Goal: Transaction & Acquisition: Purchase product/service

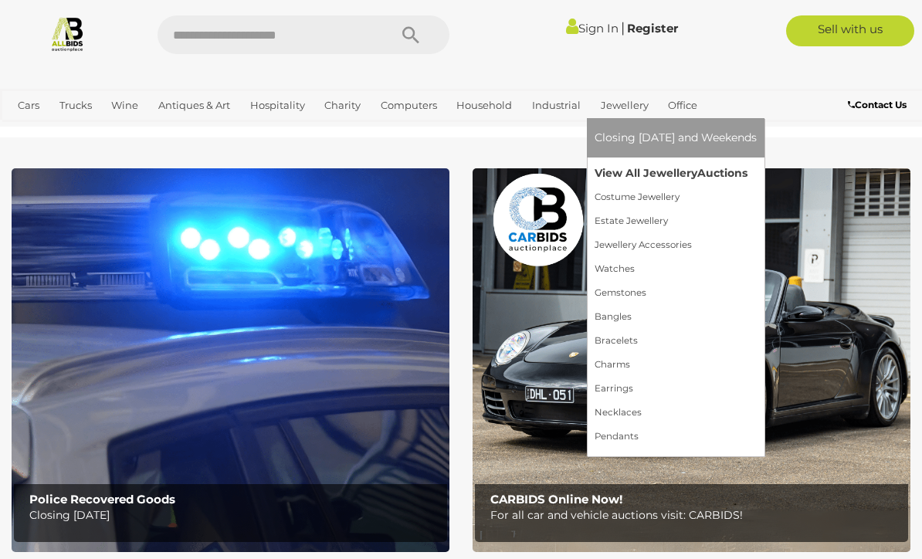
click at [728, 172] on span "Auctions" at bounding box center [722, 173] width 50 height 14
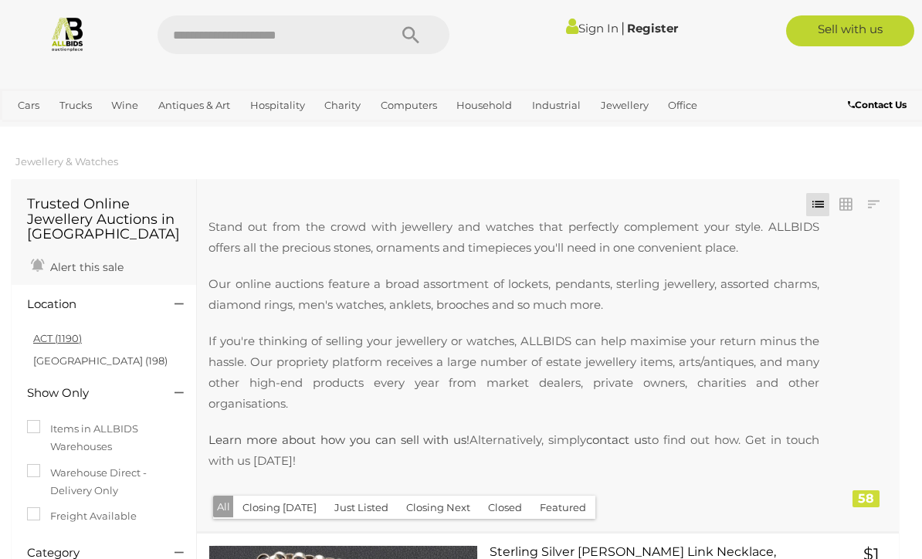
click at [78, 337] on link "ACT (1190)" at bounding box center [57, 338] width 49 height 12
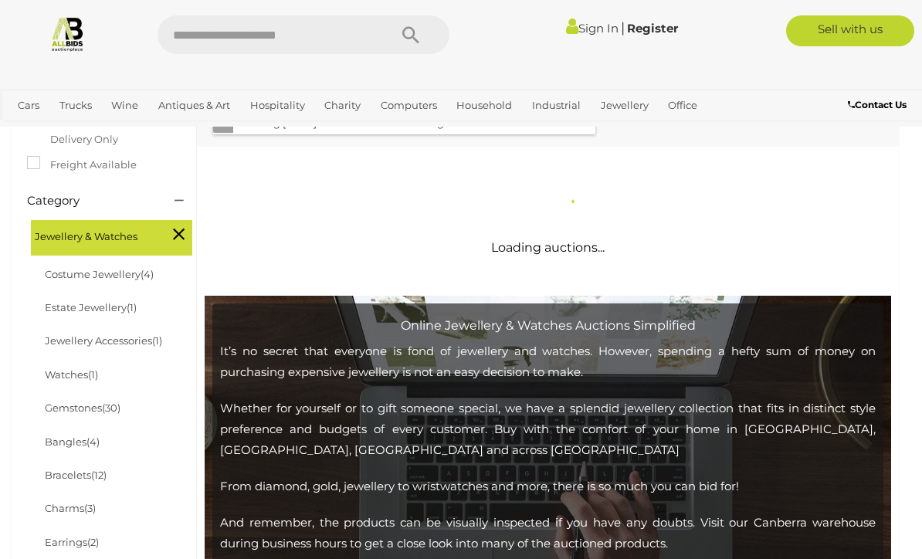
scroll to position [266, 0]
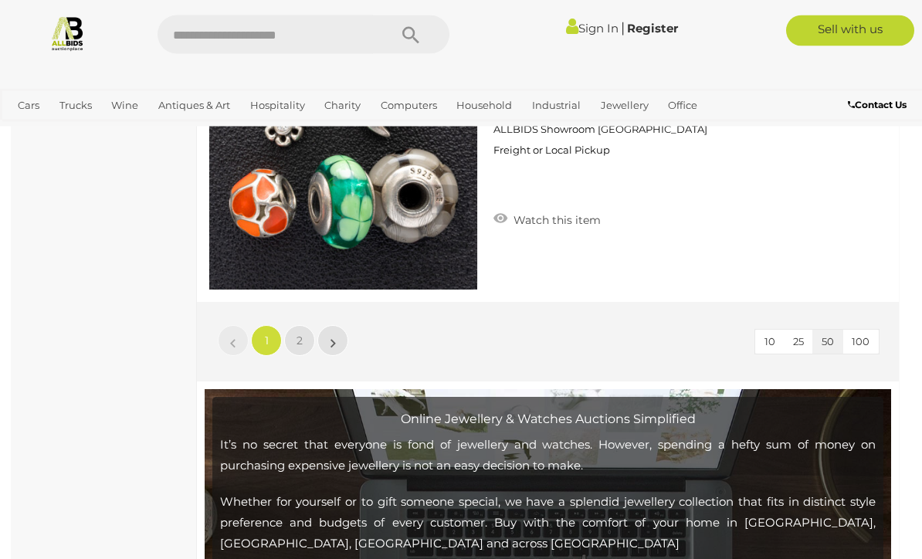
scroll to position [14973, 0]
click at [309, 336] on link "2" at bounding box center [299, 340] width 31 height 31
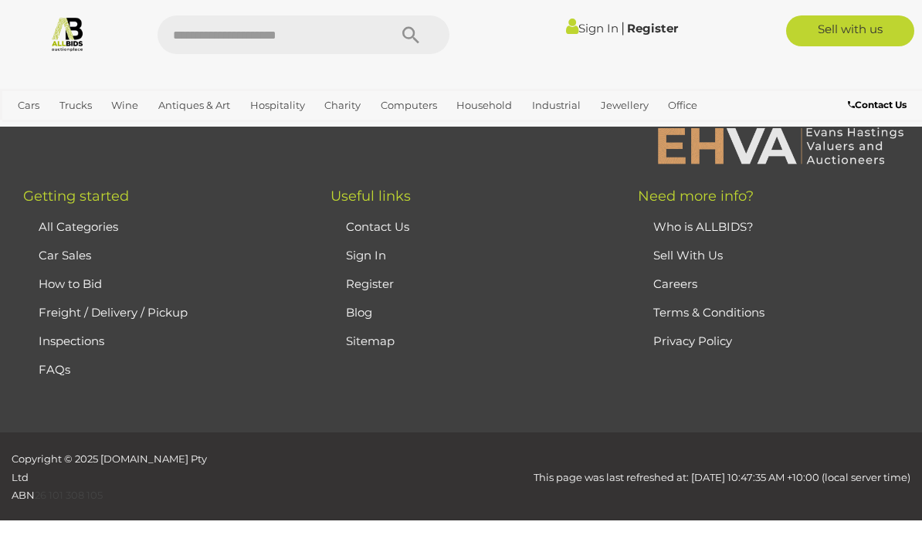
scroll to position [376, 0]
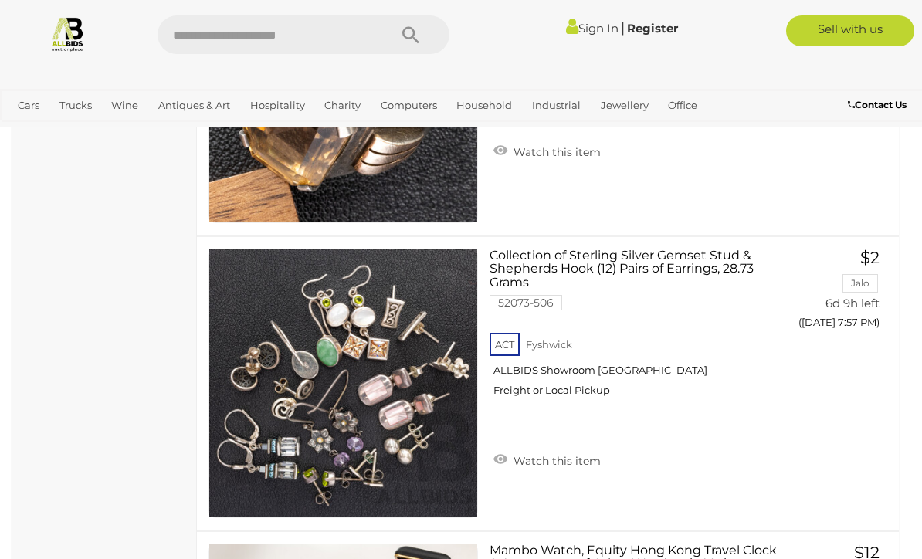
scroll to position [1471, 0]
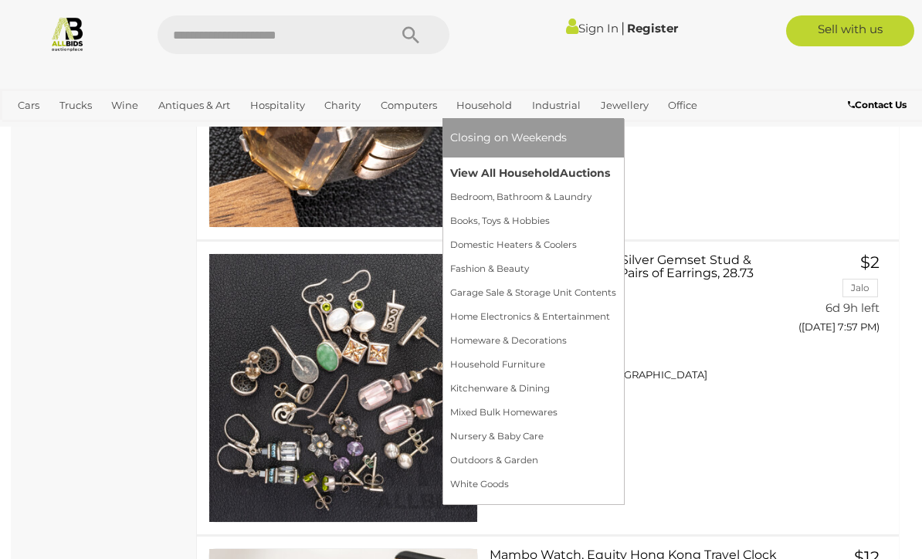
click at [579, 178] on span "Auctions" at bounding box center [585, 173] width 50 height 14
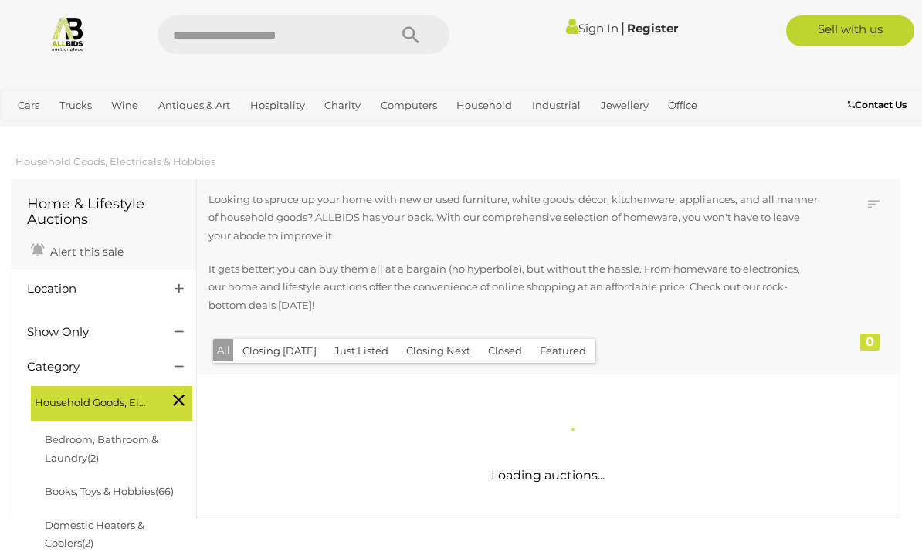
click at [49, 290] on h4 "Location" at bounding box center [89, 289] width 124 height 13
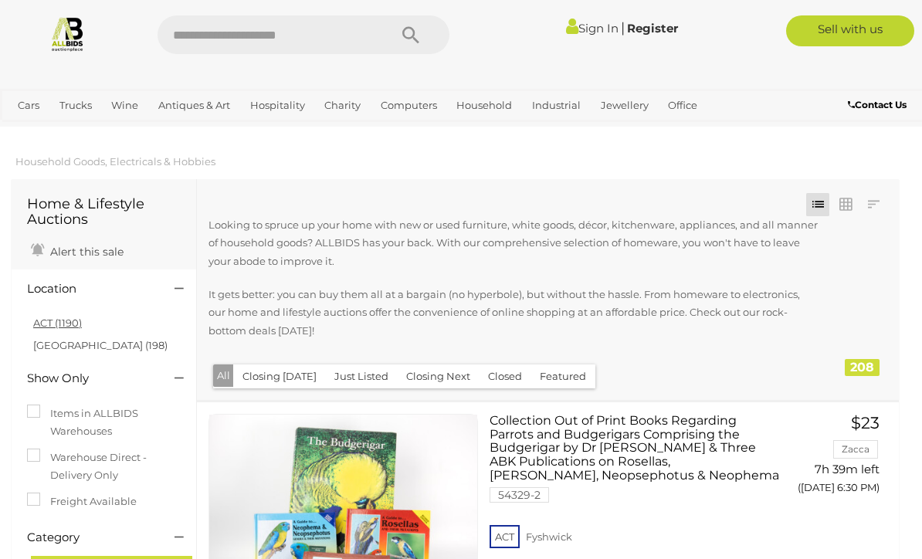
click at [46, 322] on link "ACT (1190)" at bounding box center [57, 323] width 49 height 12
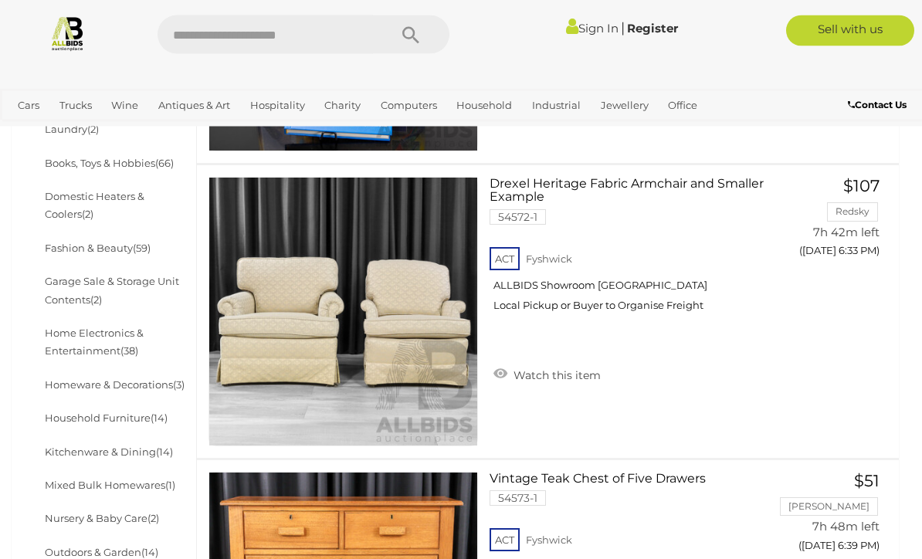
scroll to position [532, 0]
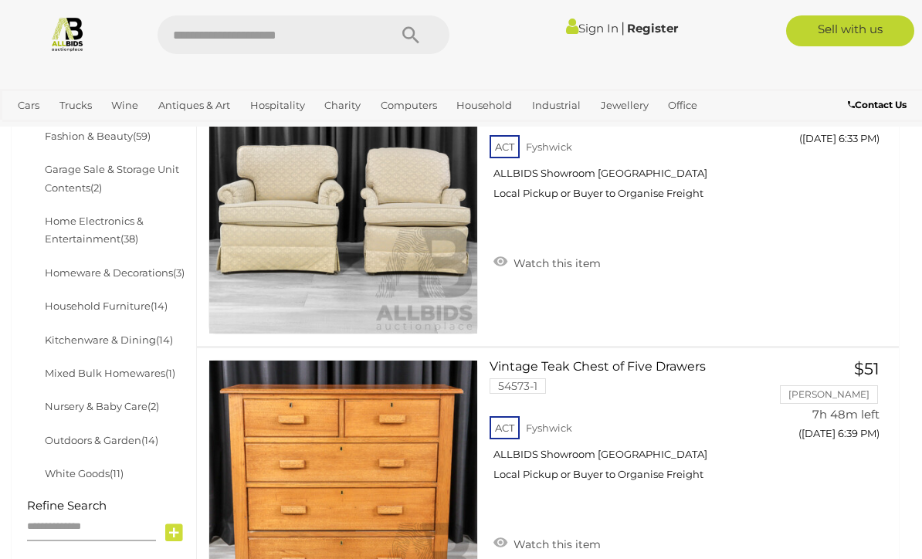
click at [47, 517] on input "text" at bounding box center [91, 527] width 129 height 27
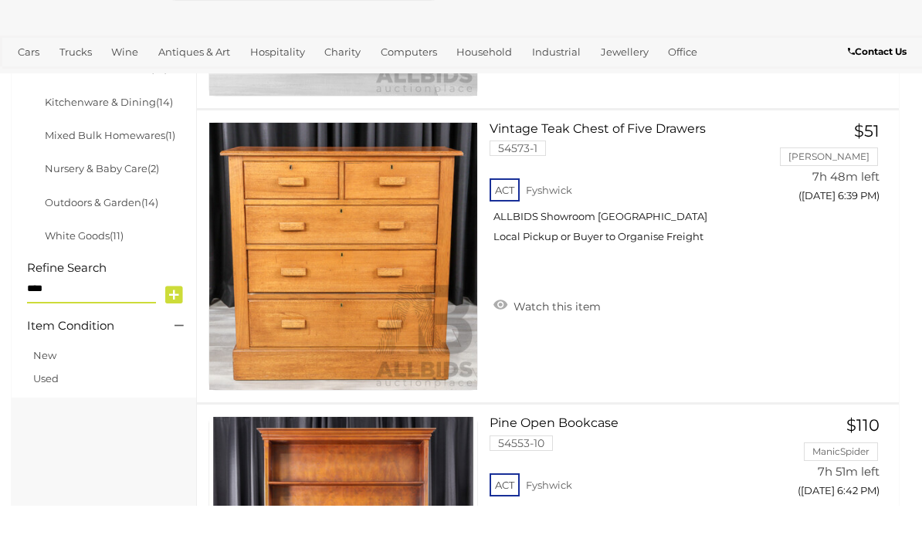
type input "****"
click at [175, 330] on span at bounding box center [174, 346] width 36 height 33
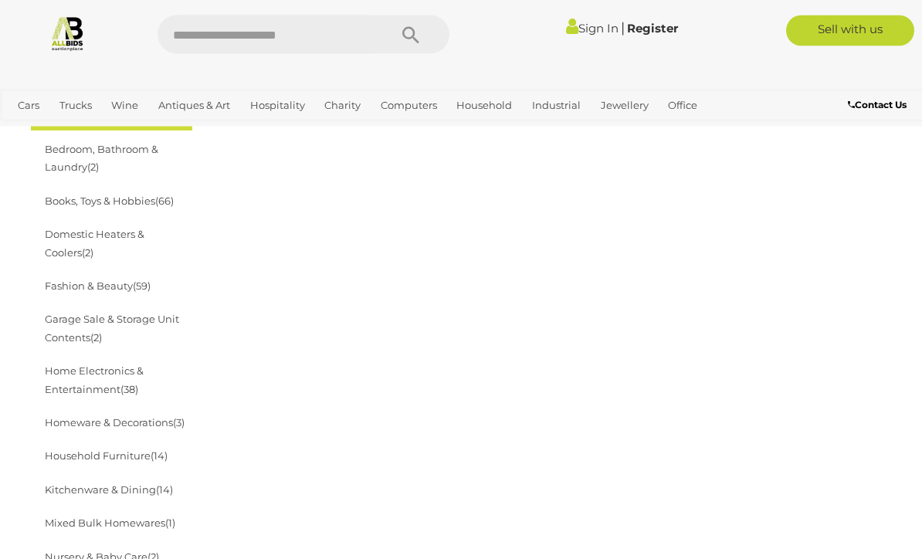
scroll to position [515, 0]
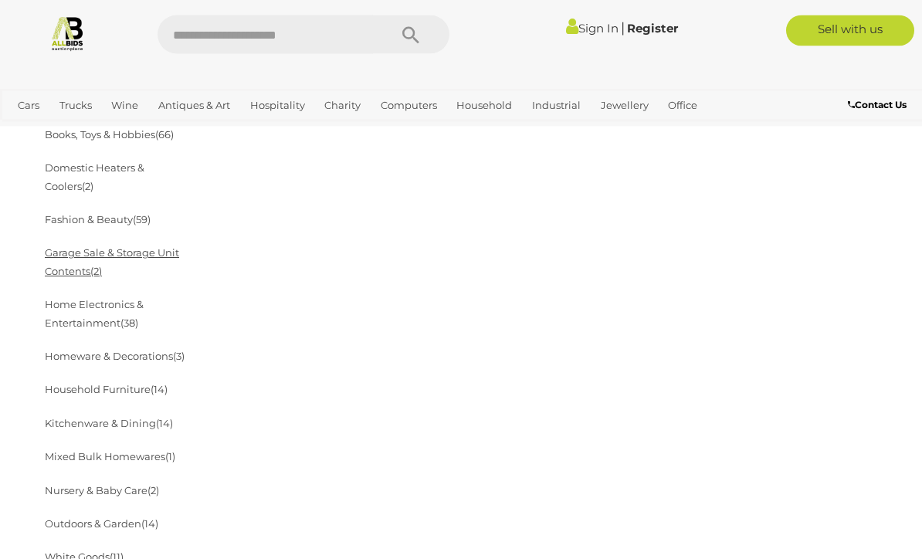
click at [131, 249] on link "Garage Sale & Storage Unit Contents (2)" at bounding box center [112, 262] width 134 height 30
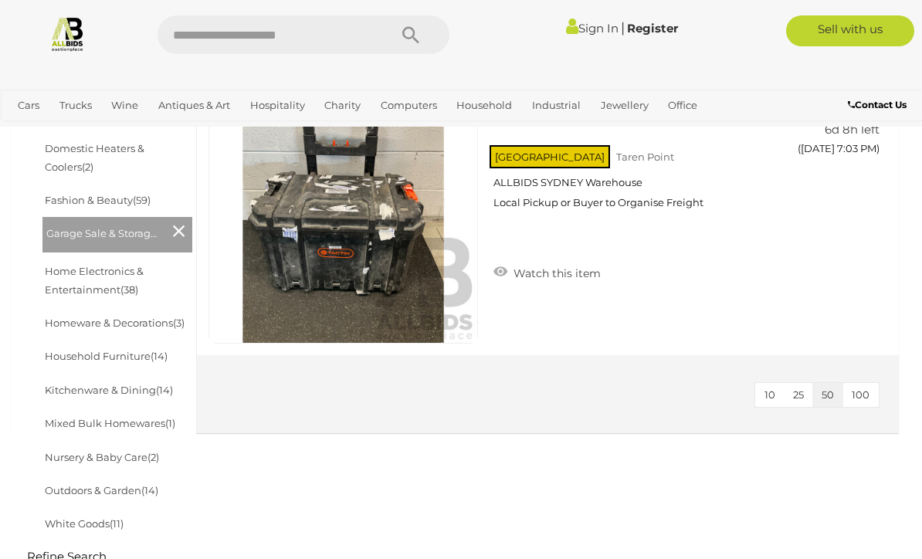
scroll to position [537, 0]
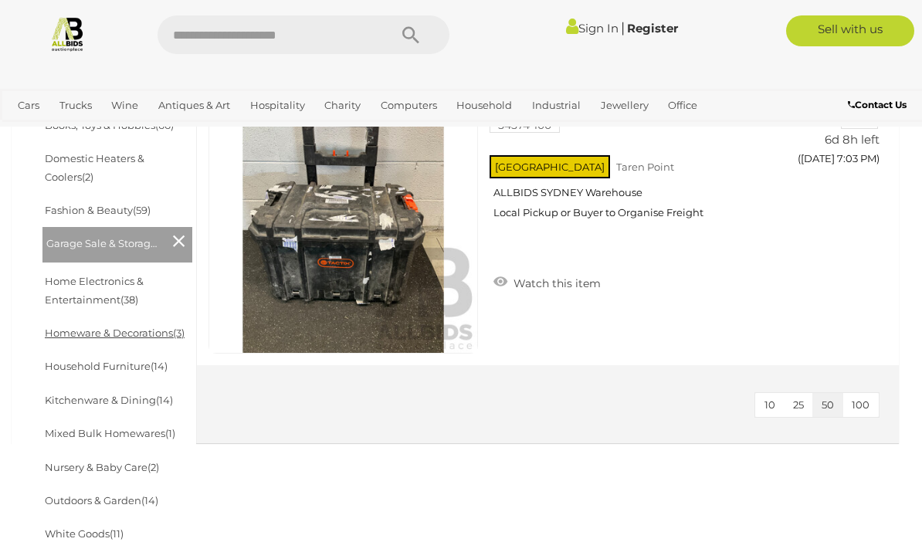
click at [144, 327] on link "Homeware & Decorations (3)" at bounding box center [115, 333] width 140 height 12
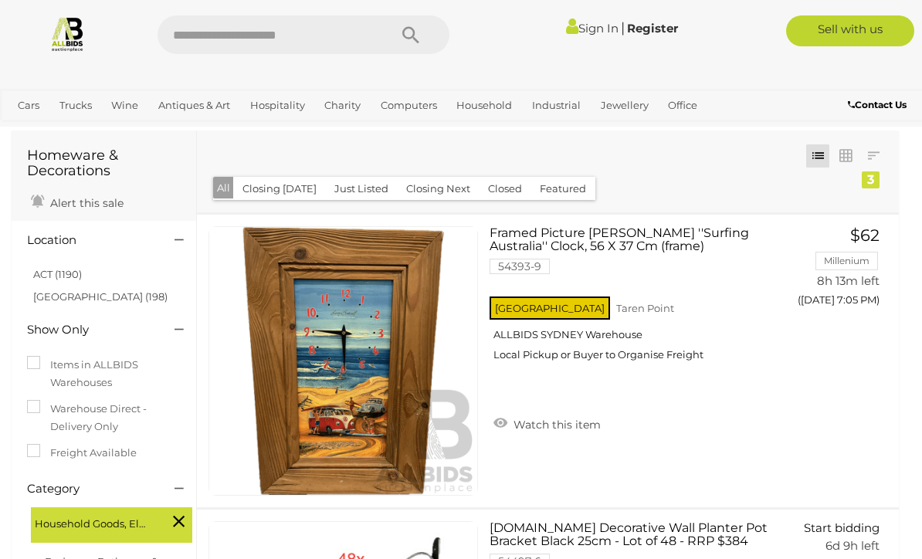
scroll to position [46, 0]
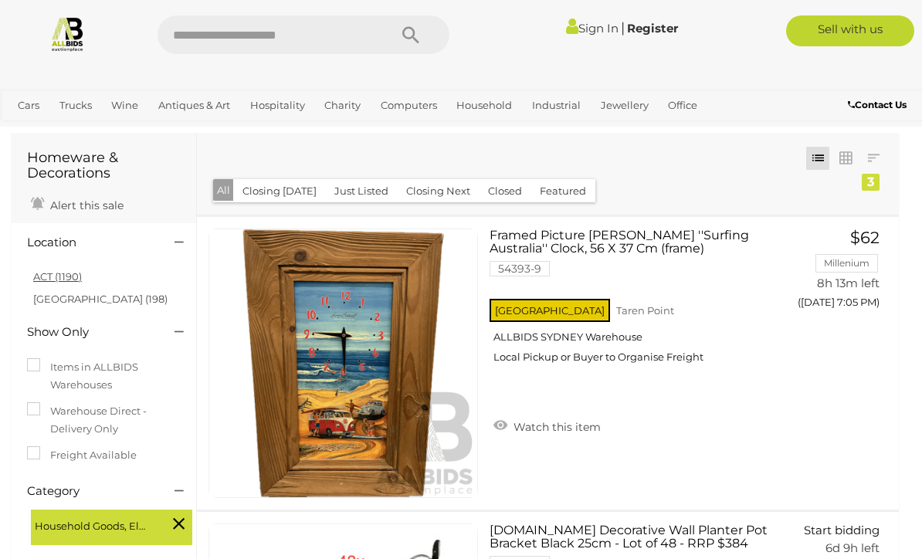
click at [48, 279] on link "ACT (1190)" at bounding box center [57, 276] width 49 height 12
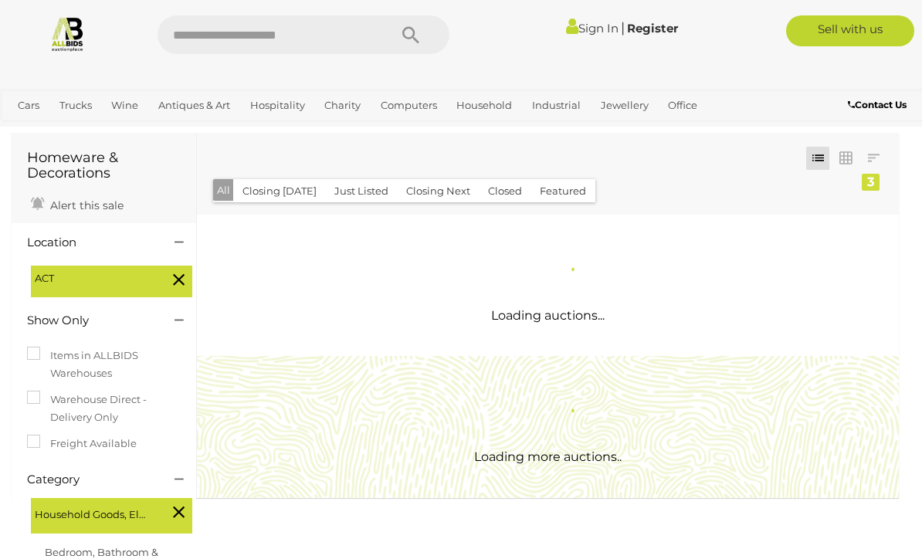
scroll to position [0, 0]
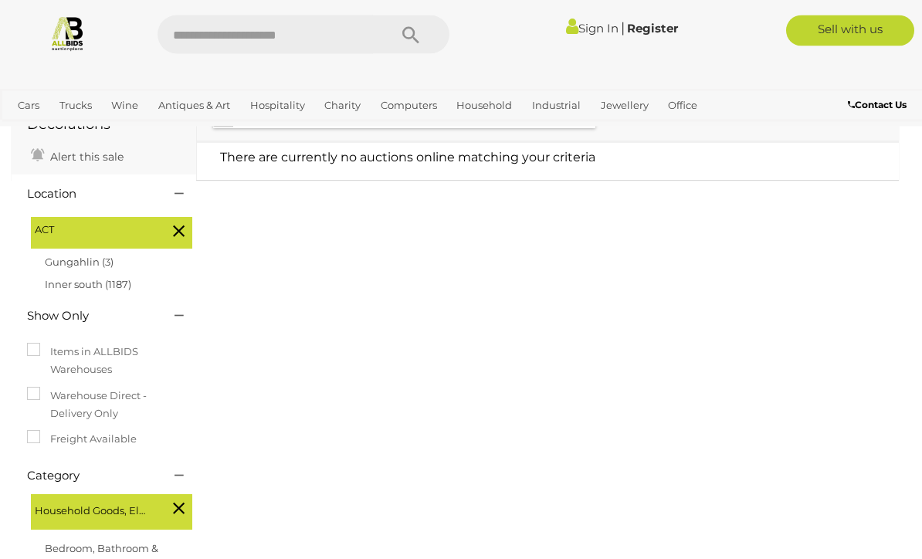
scroll to position [134, 0]
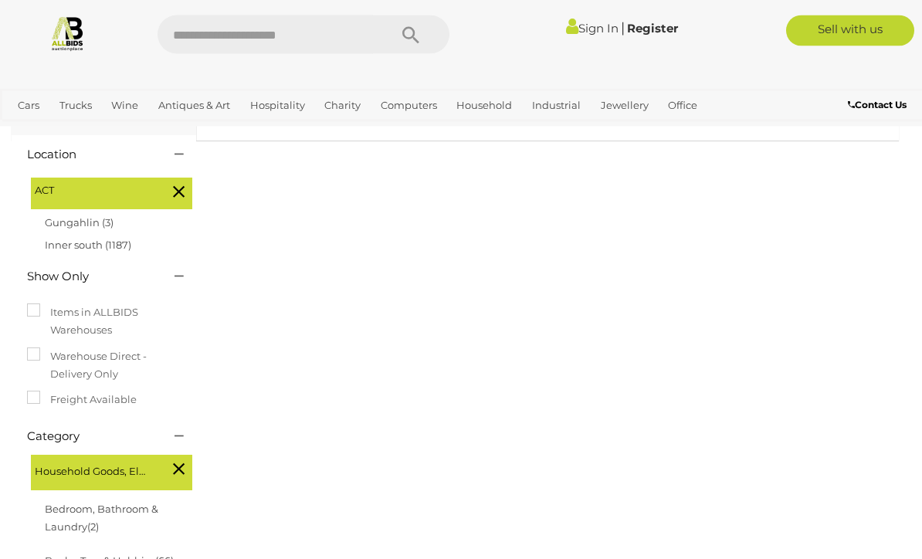
click at [168, 462] on div "Household Goods, Electricals & Hobbies" at bounding box center [111, 474] width 161 height 36
click at [178, 471] on icon at bounding box center [179, 470] width 12 height 20
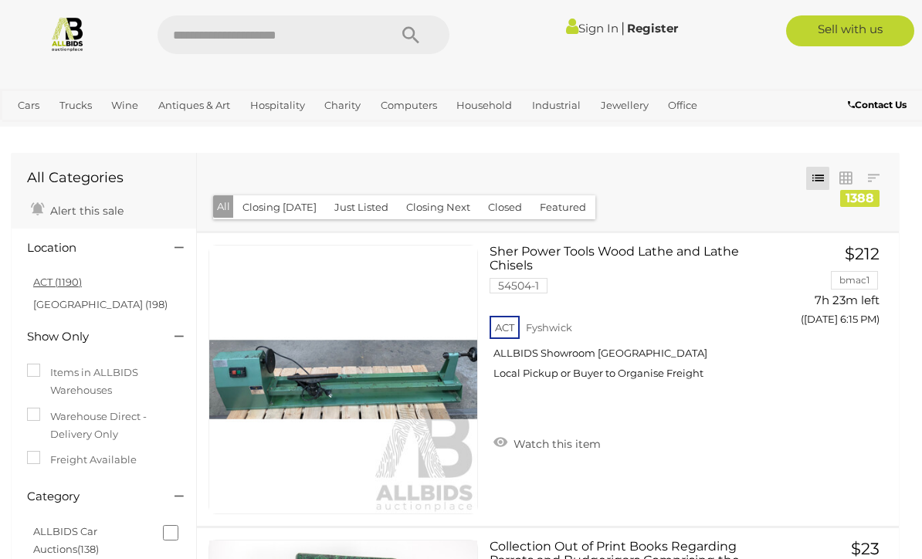
click at [68, 285] on link "ACT (1190)" at bounding box center [57, 282] width 49 height 12
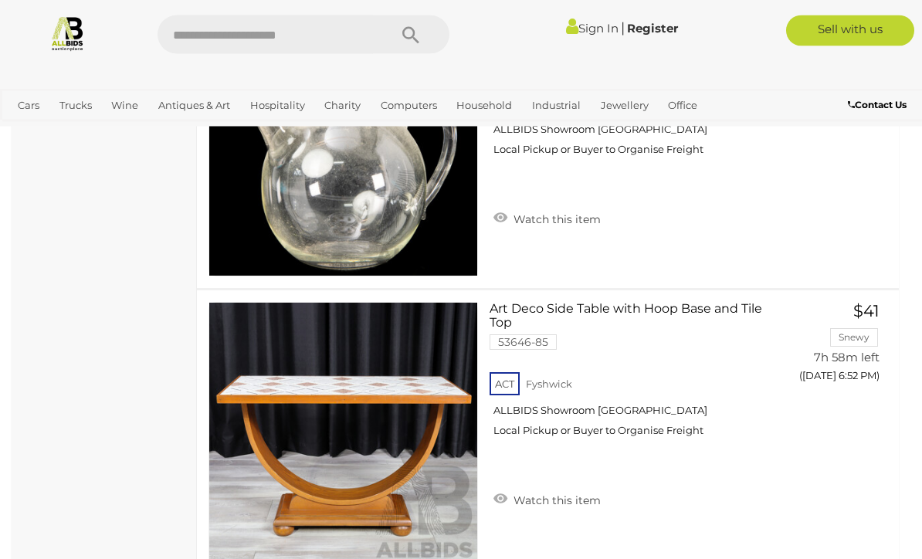
scroll to position [14420, 0]
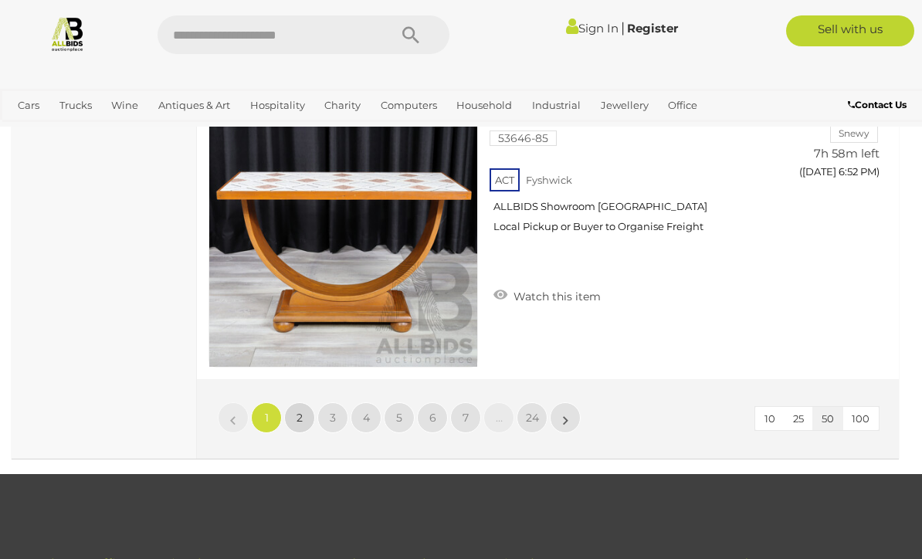
click at [311, 410] on link "2" at bounding box center [299, 417] width 31 height 31
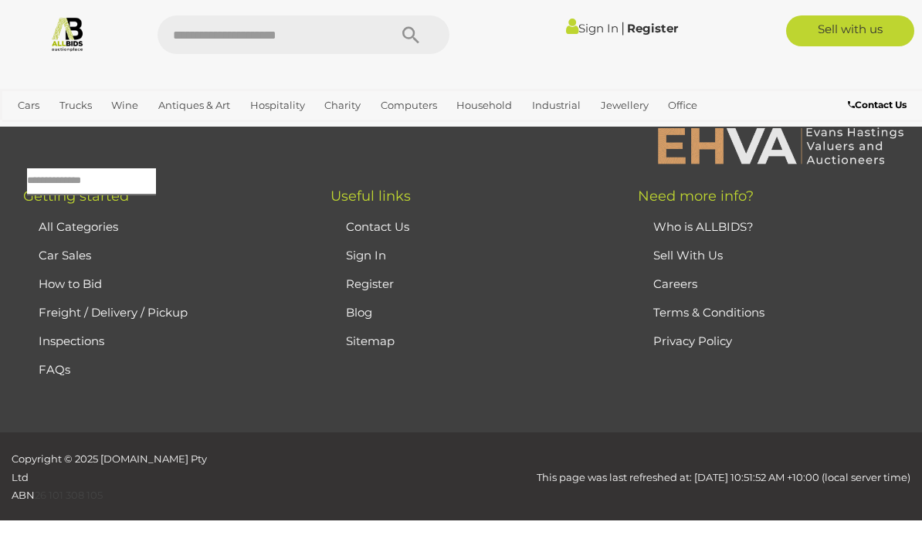
scroll to position [76, 0]
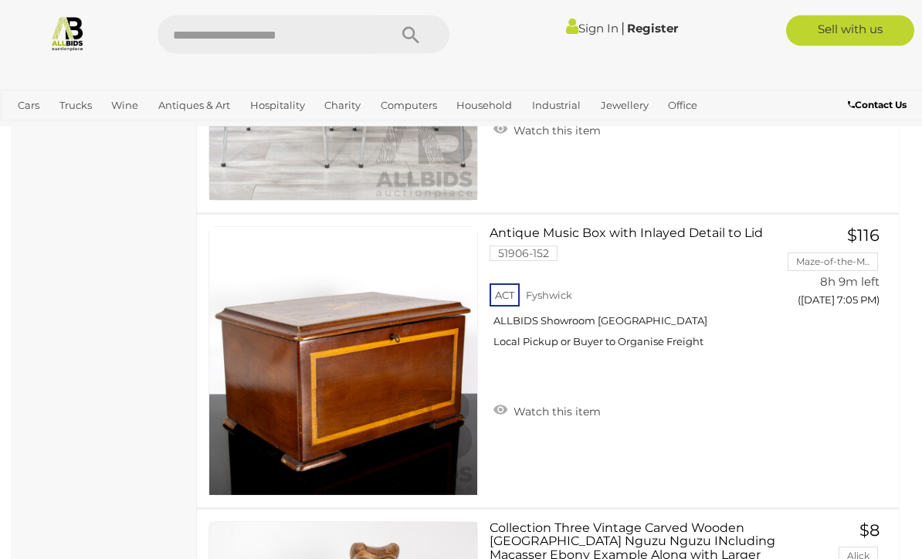
scroll to position [13290, 0]
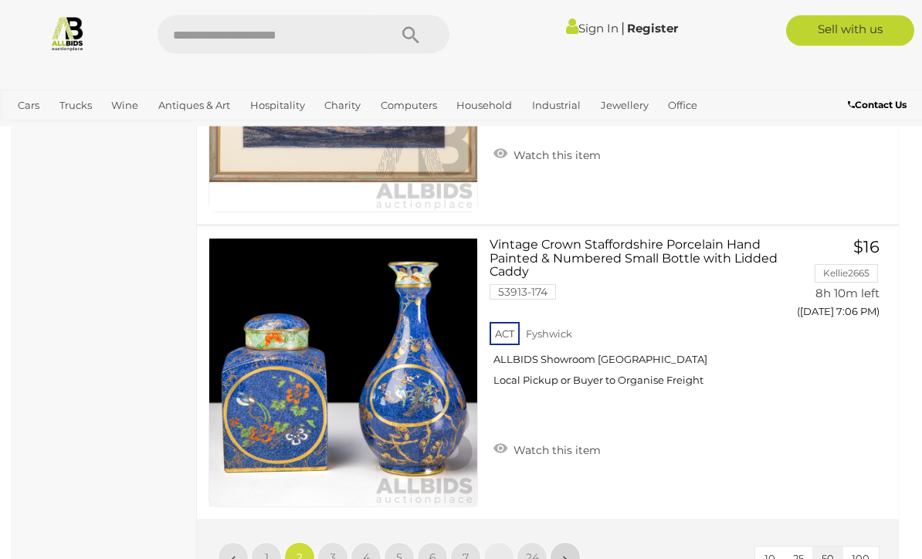
click at [573, 558] on link "»" at bounding box center [565, 558] width 31 height 31
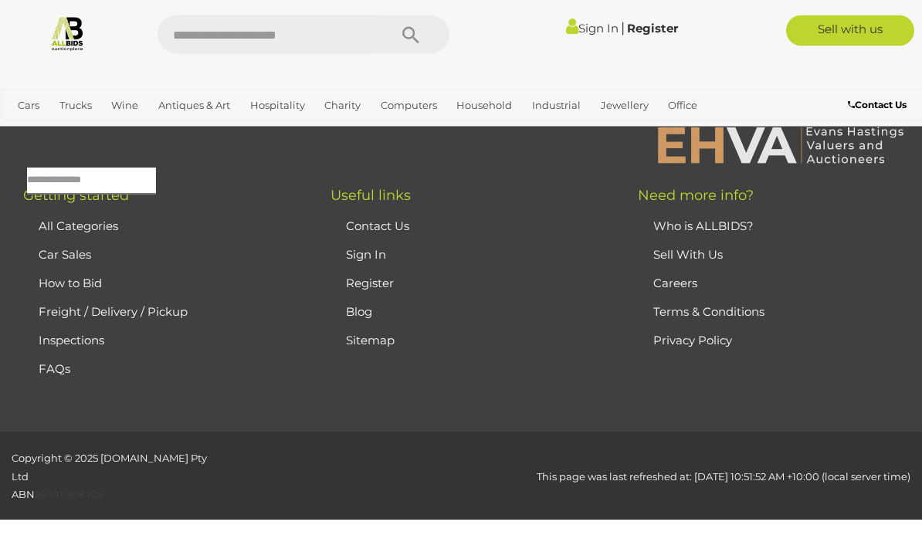
scroll to position [76, 0]
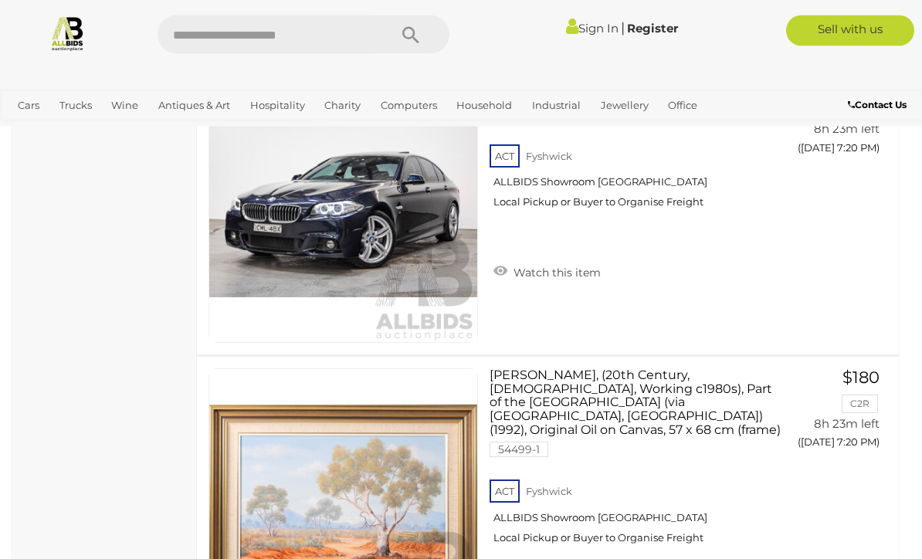
scroll to position [12101, 0]
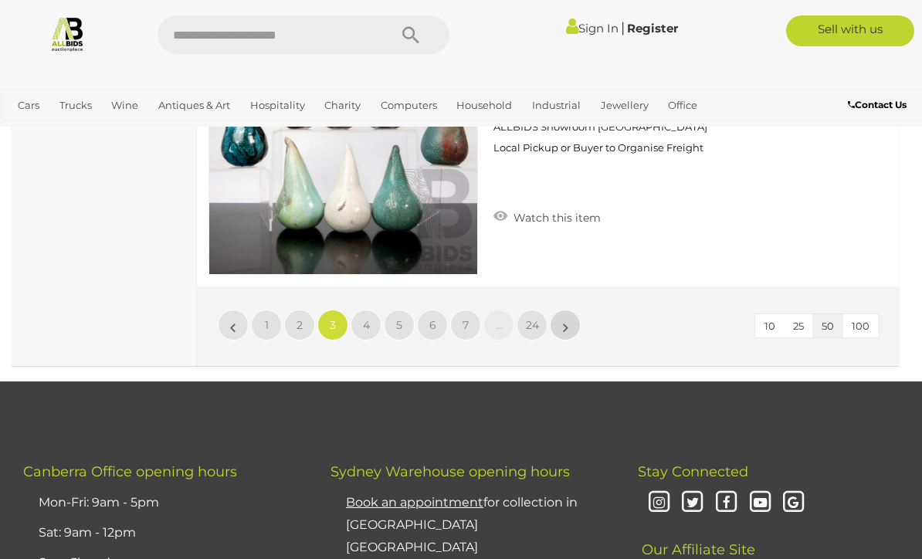
click at [572, 324] on link "»" at bounding box center [565, 325] width 31 height 31
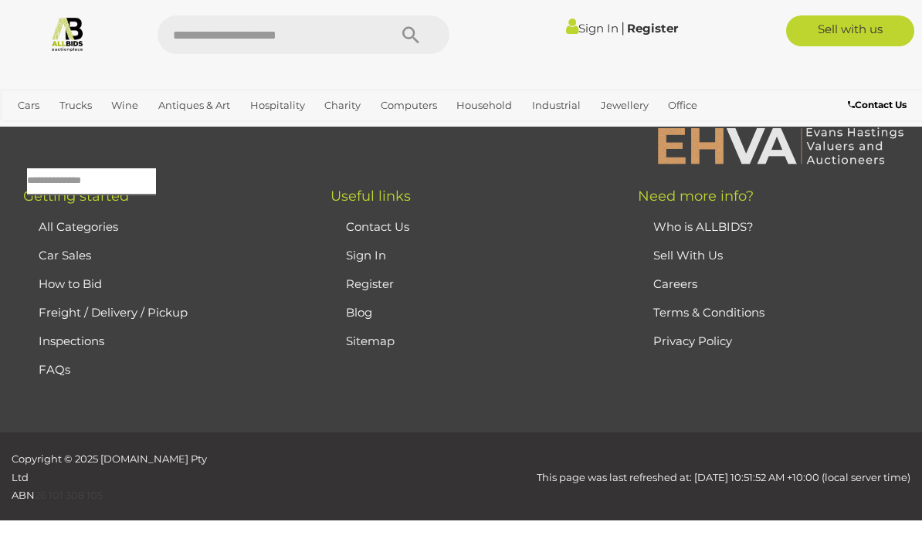
scroll to position [76, 0]
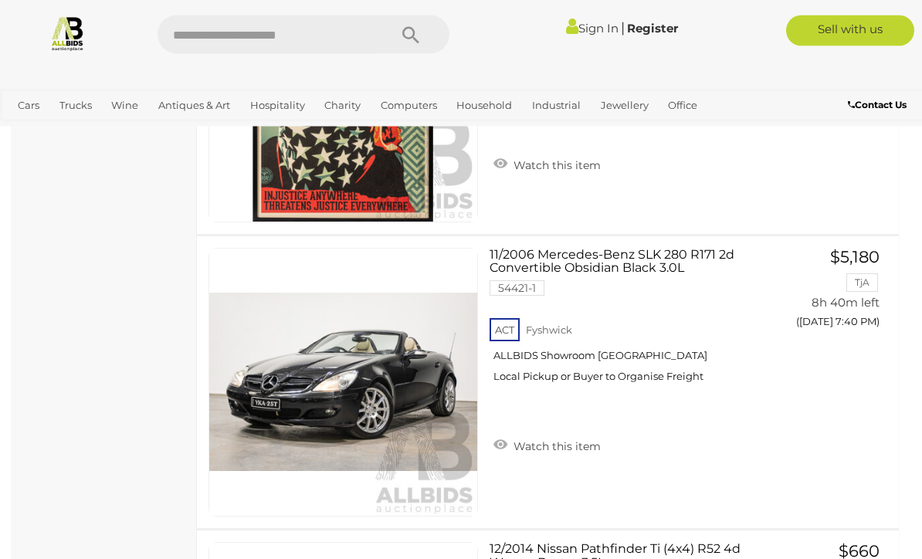
scroll to position [13857, 0]
drag, startPoint x: 572, startPoint y: 324, endPoint x: 599, endPoint y: 432, distance: 111.5
click at [824, 440] on div "11/2006 Mercedes-Benz SLK 280 R171 2d Convertible Obsidian Black 3.0L 54421-1 A…" at bounding box center [547, 382] width 725 height 293
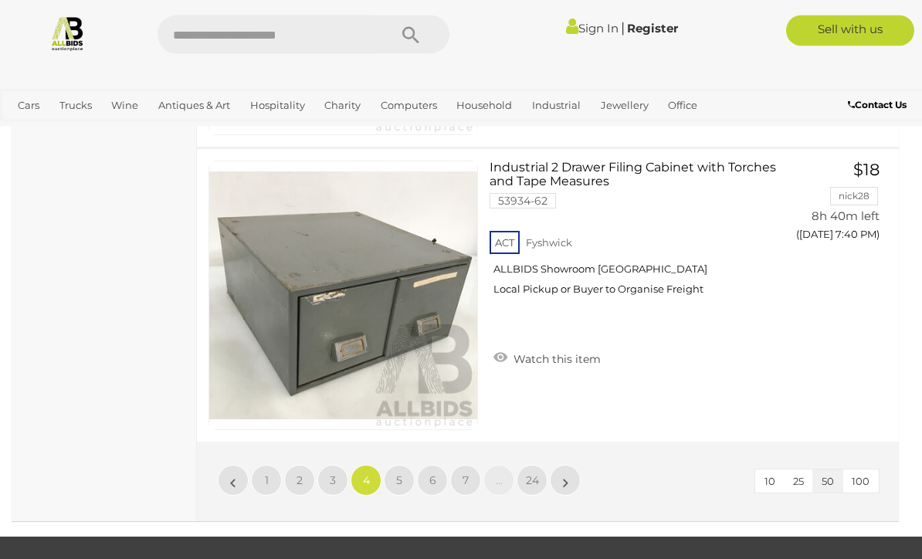
scroll to position [14563, 0]
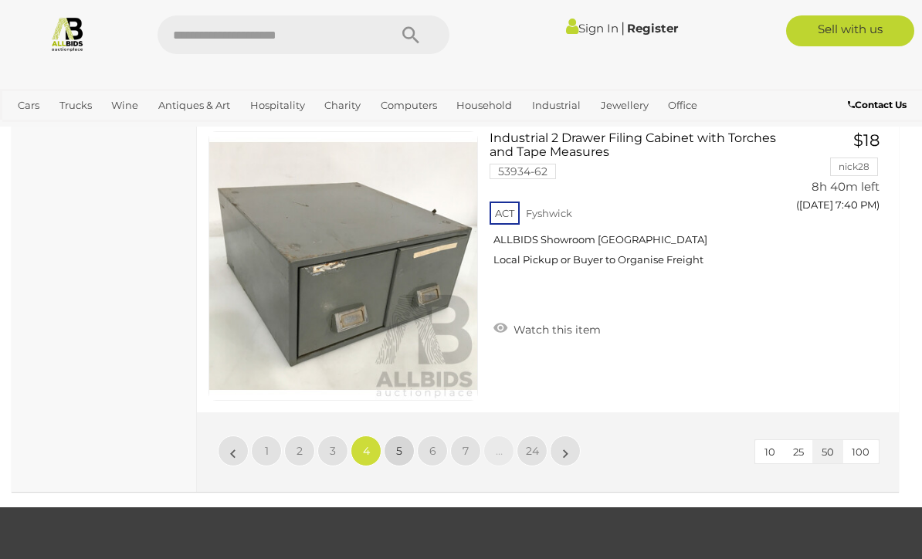
click at [405, 460] on link "5" at bounding box center [399, 451] width 31 height 31
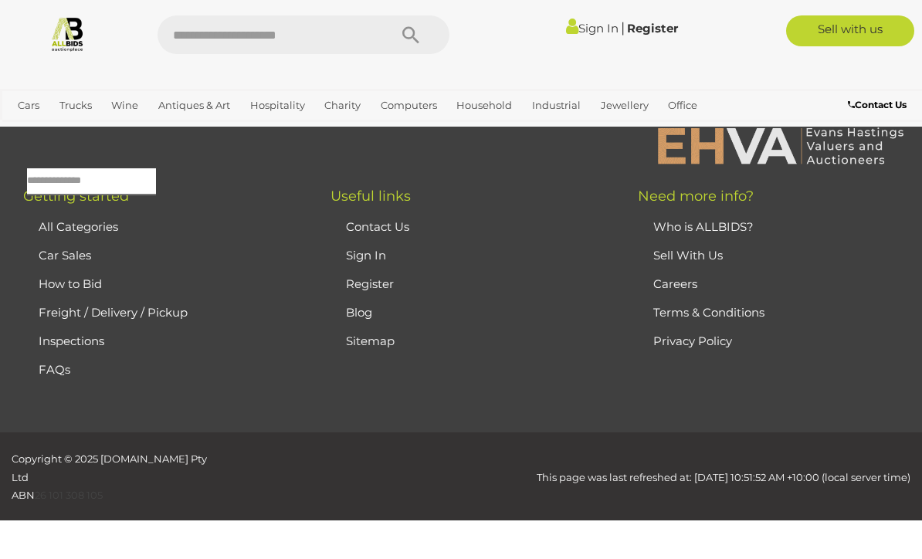
scroll to position [76, 0]
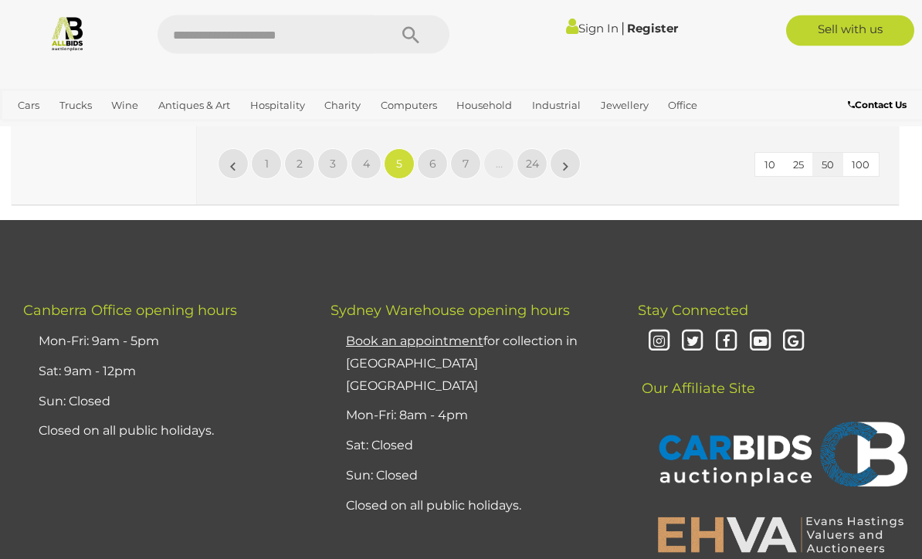
scroll to position [14850, 0]
click at [432, 150] on link "6" at bounding box center [432, 163] width 31 height 31
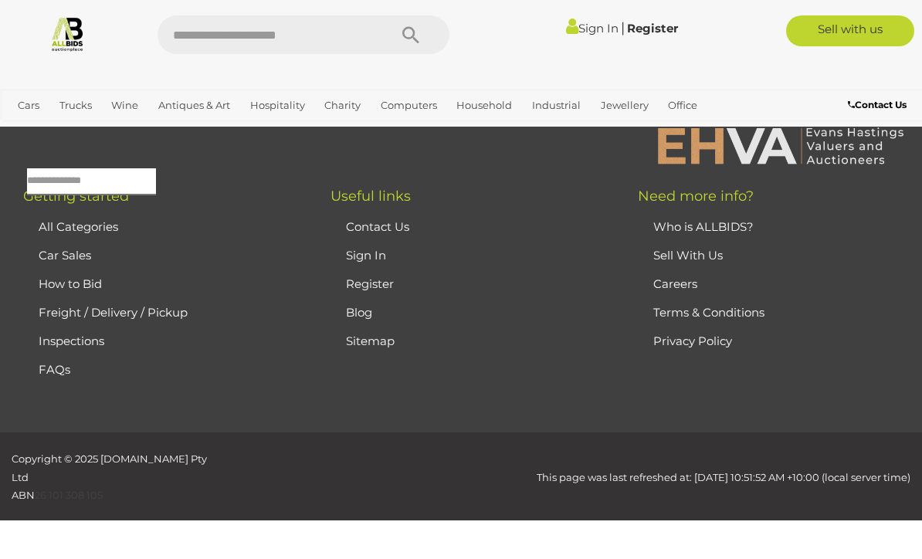
scroll to position [76, 0]
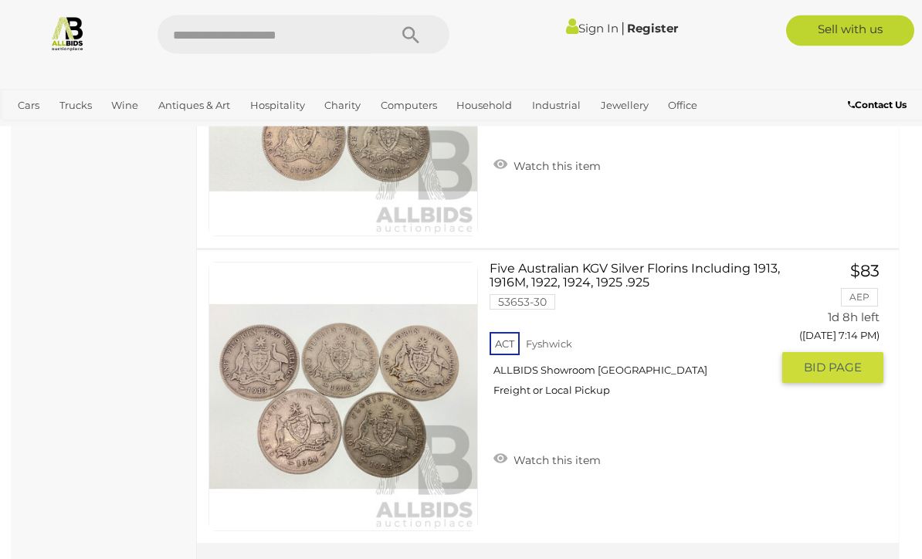
scroll to position [14434, 0]
